Goal: Task Accomplishment & Management: Manage account settings

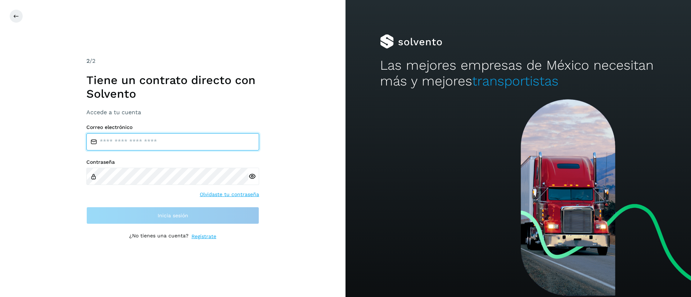
click at [173, 144] on input "email" at bounding box center [172, 141] width 173 height 17
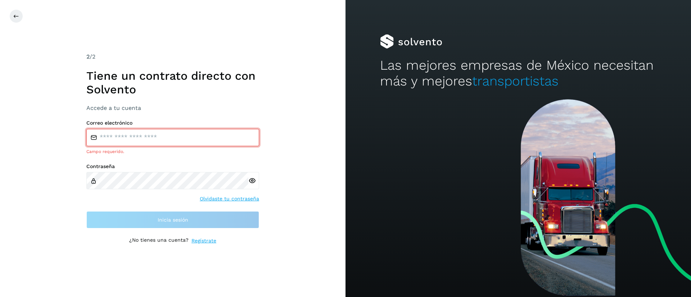
type input "**********"
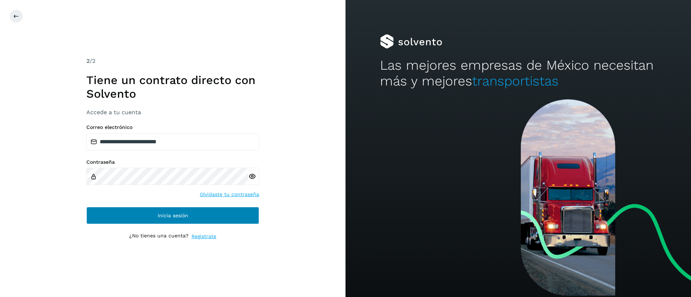
click at [208, 215] on button "Inicia sesión" at bounding box center [172, 215] width 173 height 17
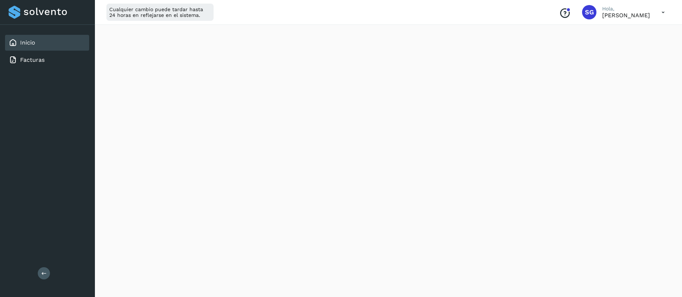
scroll to position [86, 0]
